Goal: Task Accomplishment & Management: Complete application form

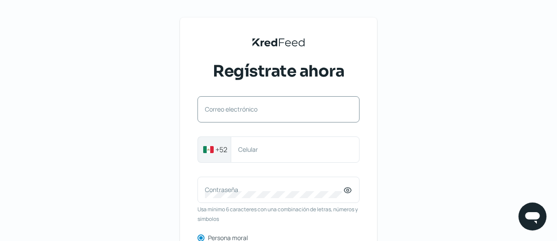
drag, startPoint x: 230, startPoint y: 112, endPoint x: 223, endPoint y: 106, distance: 8.7
click at [223, 106] on div "Correo electrónico" at bounding box center [279, 109] width 162 height 26
paste input "[EMAIL_ADDRESS][DOMAIN_NAME]"
type input "[EMAIL_ADDRESS][DOMAIN_NAME]"
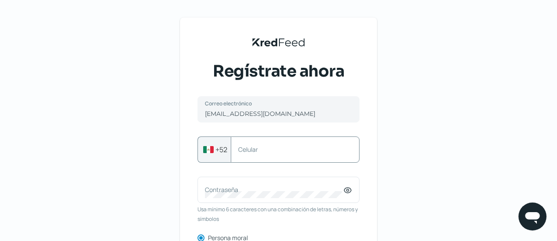
click at [291, 153] on label "Celular" at bounding box center [290, 149] width 105 height 8
click at [291, 153] on input "Celular" at bounding box center [295, 150] width 114 height 8
paste input "6691374192"
type input "6691374192"
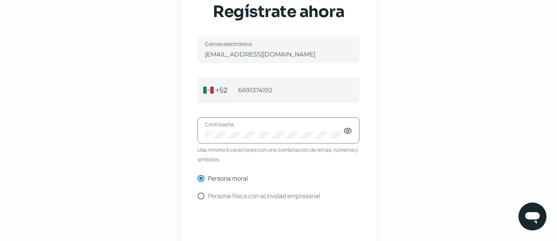
scroll to position [60, 0]
click at [215, 198] on label "Persona física con actividad empresarial" at bounding box center [264, 196] width 112 height 6
click at [205, 198] on input "Persona física con actividad empresarial" at bounding box center [201, 196] width 7 height 7
radio input "true"
radio input "false"
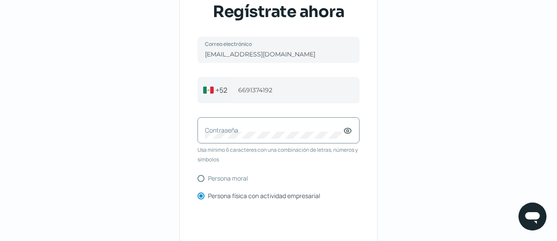
click at [239, 134] on label "Contraseña" at bounding box center [274, 130] width 138 height 8
click at [347, 136] on div "Contraseña" at bounding box center [279, 130] width 162 height 26
click at [347, 135] on icon at bounding box center [347, 131] width 9 height 9
click at [173, 132] on div "KredFeed's Black Logo Regístrate ahora [EMAIL_ADDRESS][DOMAIN_NAME] Correo elec…" at bounding box center [278, 141] width 557 height 403
click at [399, 134] on div "KredFeed's Black Logo Regístrate ahora [EMAIL_ADDRESS][DOMAIN_NAME] Correo elec…" at bounding box center [278, 141] width 557 height 403
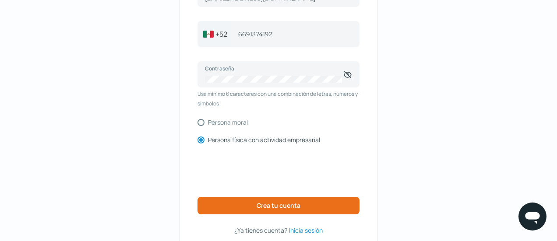
scroll to position [117, 0]
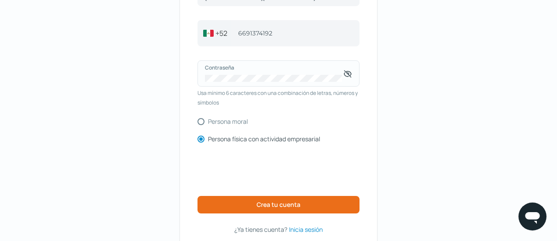
click at [351, 76] on icon at bounding box center [347, 74] width 7 height 7
click at [351, 75] on icon at bounding box center [347, 74] width 9 height 9
click at [284, 206] on span "Crea tu cuenta" at bounding box center [279, 205] width 44 height 6
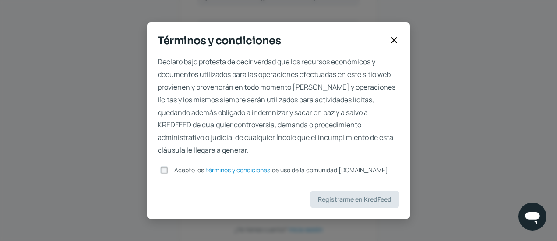
click at [165, 169] on input "Acepto los términos y condiciones de uso de la comunidad [DOMAIN_NAME]" at bounding box center [164, 170] width 8 height 8
checkbox input "true"
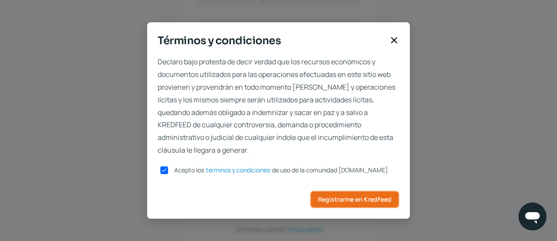
click at [375, 197] on span "Registrarme en KredFeed" at bounding box center [355, 200] width 74 height 6
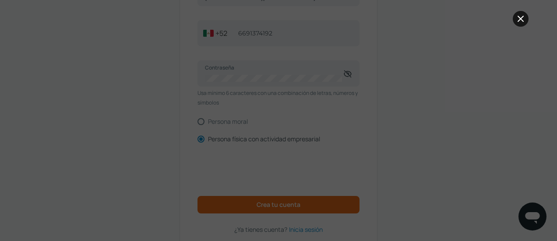
click at [522, 23] on icon at bounding box center [521, 19] width 11 height 11
